Goal: Task Accomplishment & Management: Manage account settings

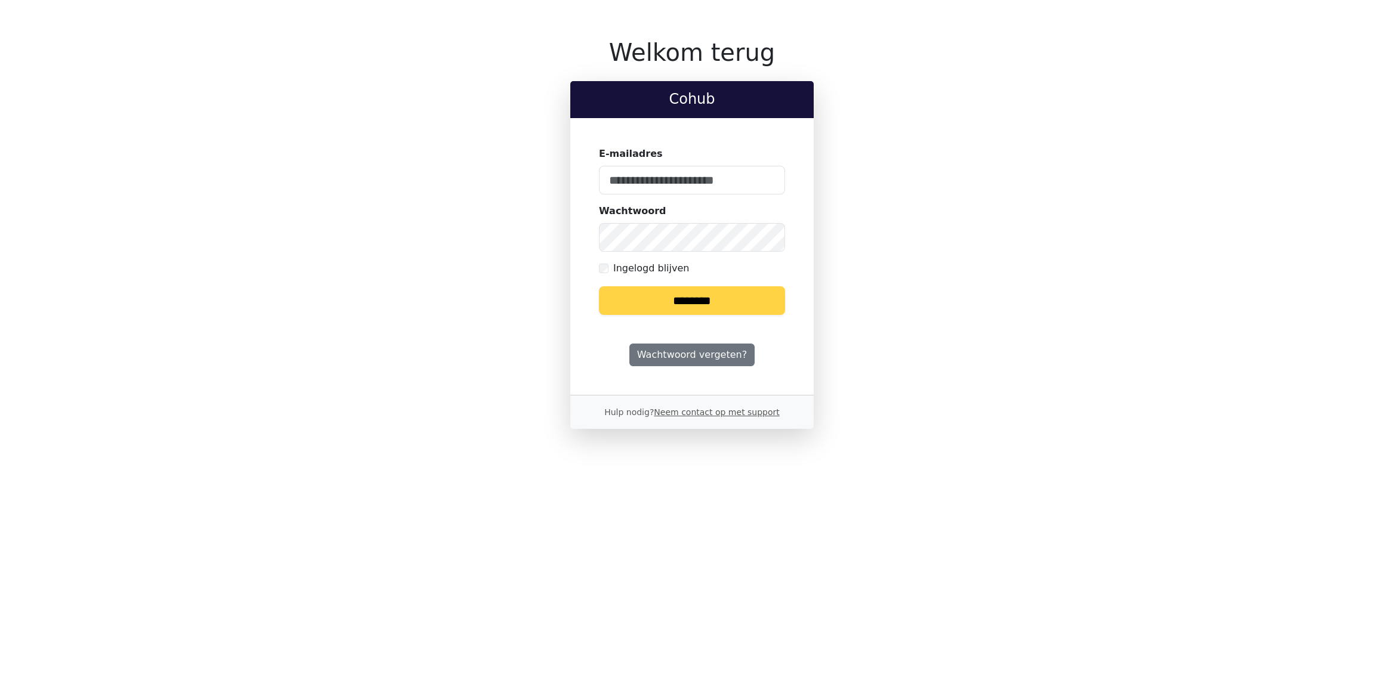
type input "**********"
click at [704, 301] on input "********" at bounding box center [692, 300] width 186 height 29
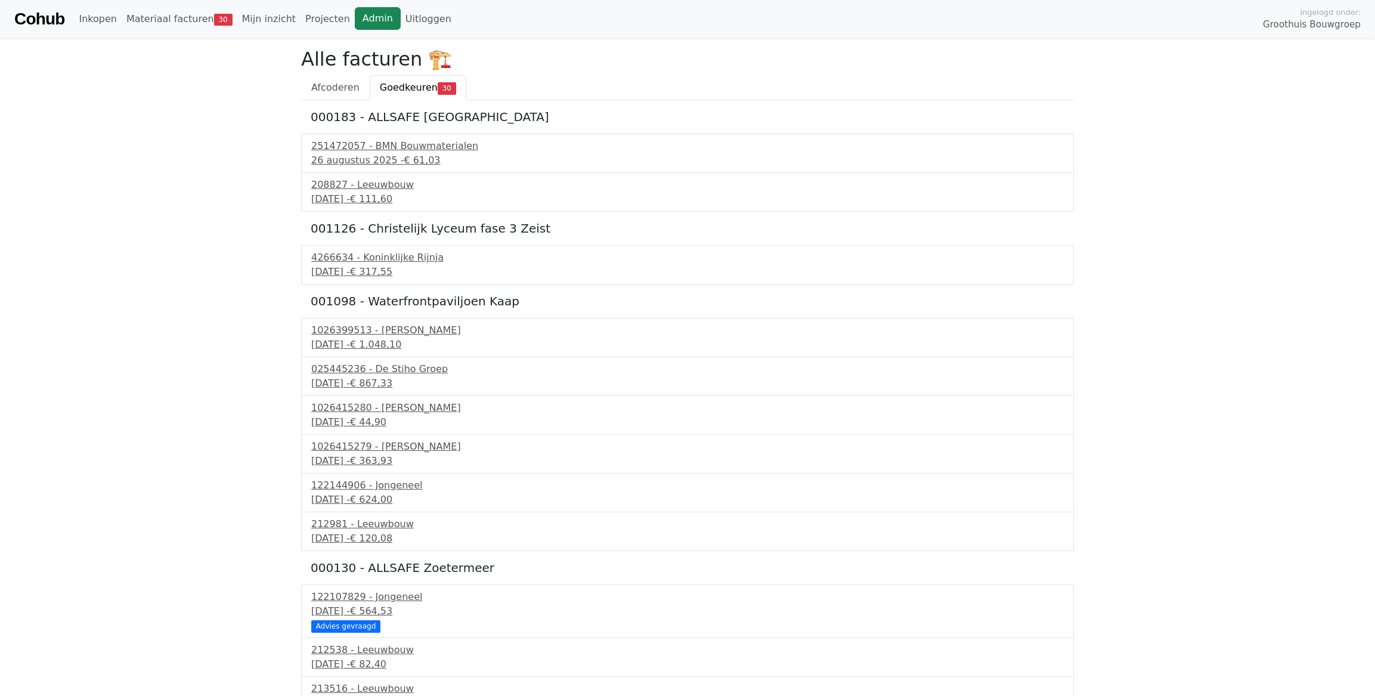
click at [355, 23] on link "Admin" at bounding box center [378, 18] width 46 height 23
